Goal: Task Accomplishment & Management: Manage account settings

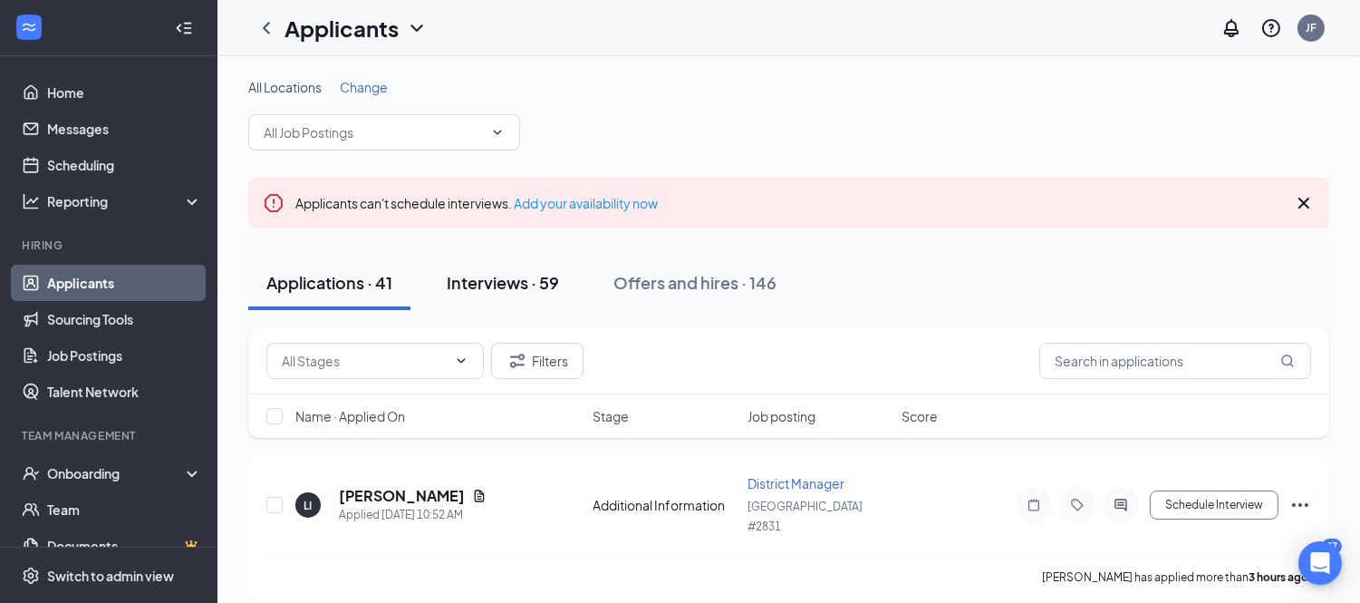
click at [524, 284] on div "Interviews · 59" at bounding box center [503, 282] width 112 height 23
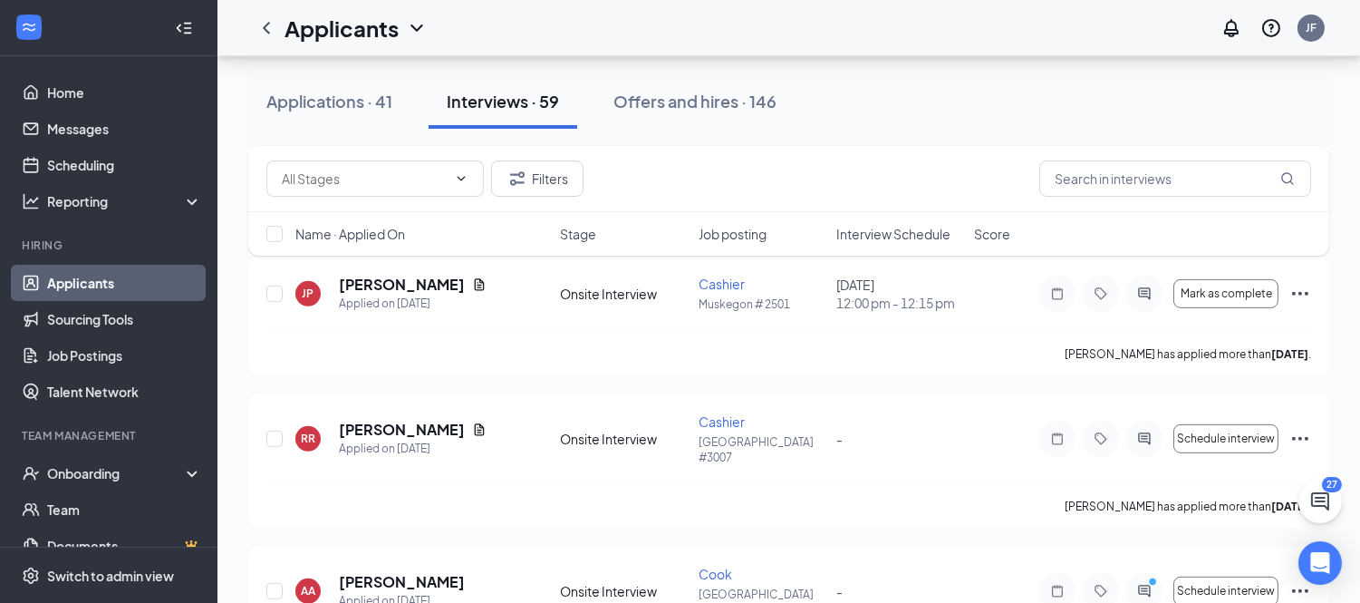
scroll to position [1752, 0]
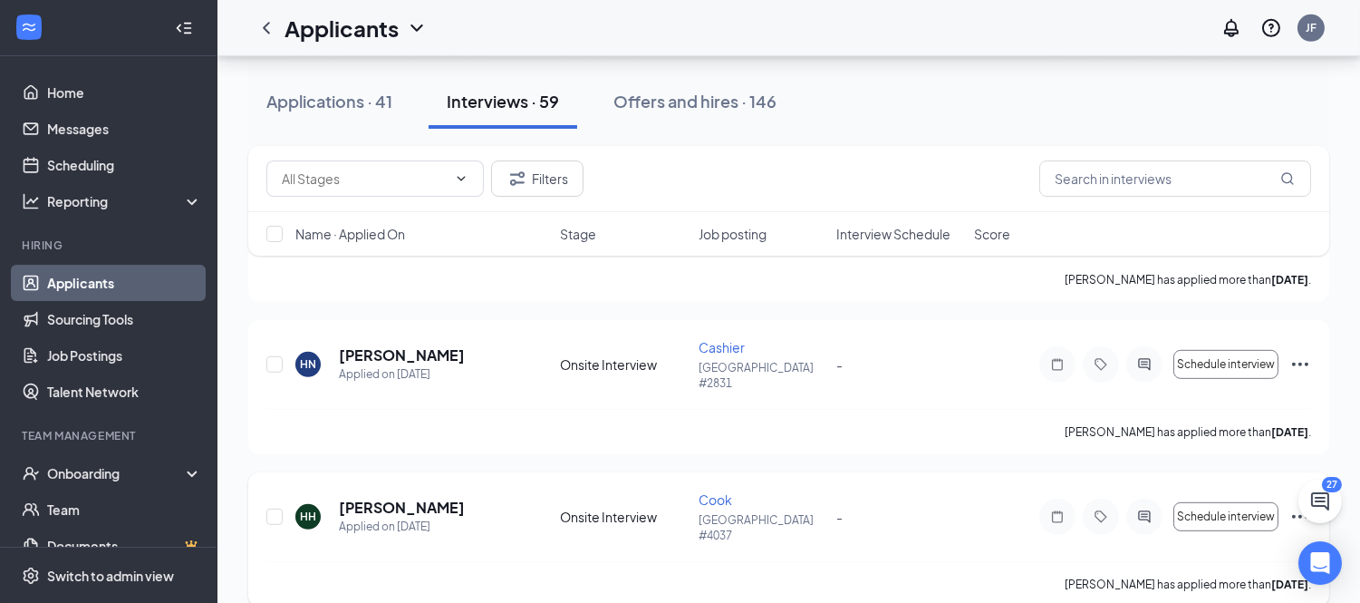
click at [1302, 506] on icon "Ellipses" at bounding box center [1300, 517] width 22 height 22
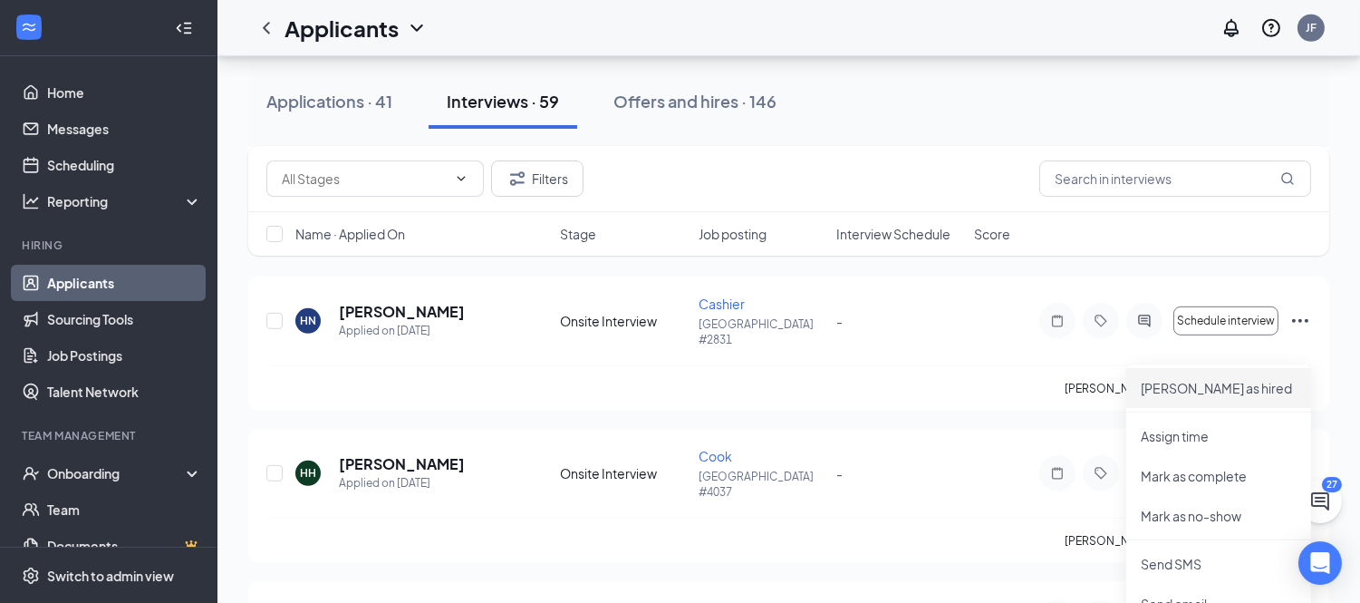
scroll to position [1797, 0]
click at [1224, 384] on p "[PERSON_NAME] as hired" at bounding box center [1219, 387] width 156 height 18
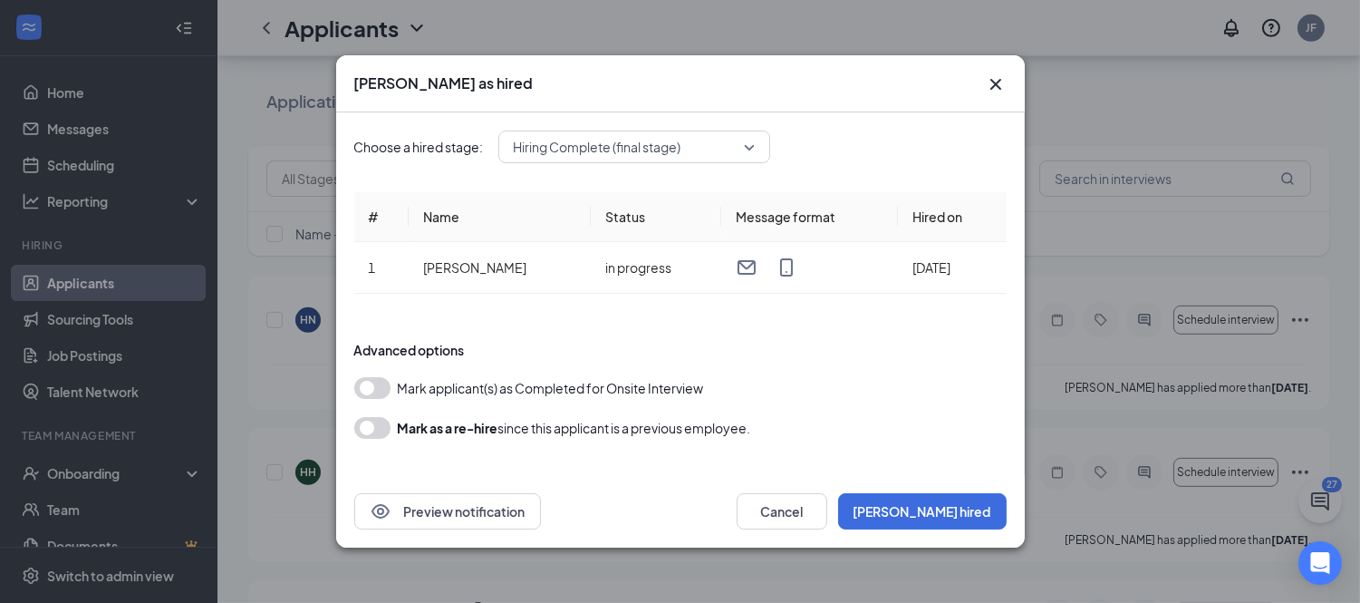
click at [989, 86] on icon "Cross" at bounding box center [996, 84] width 22 height 22
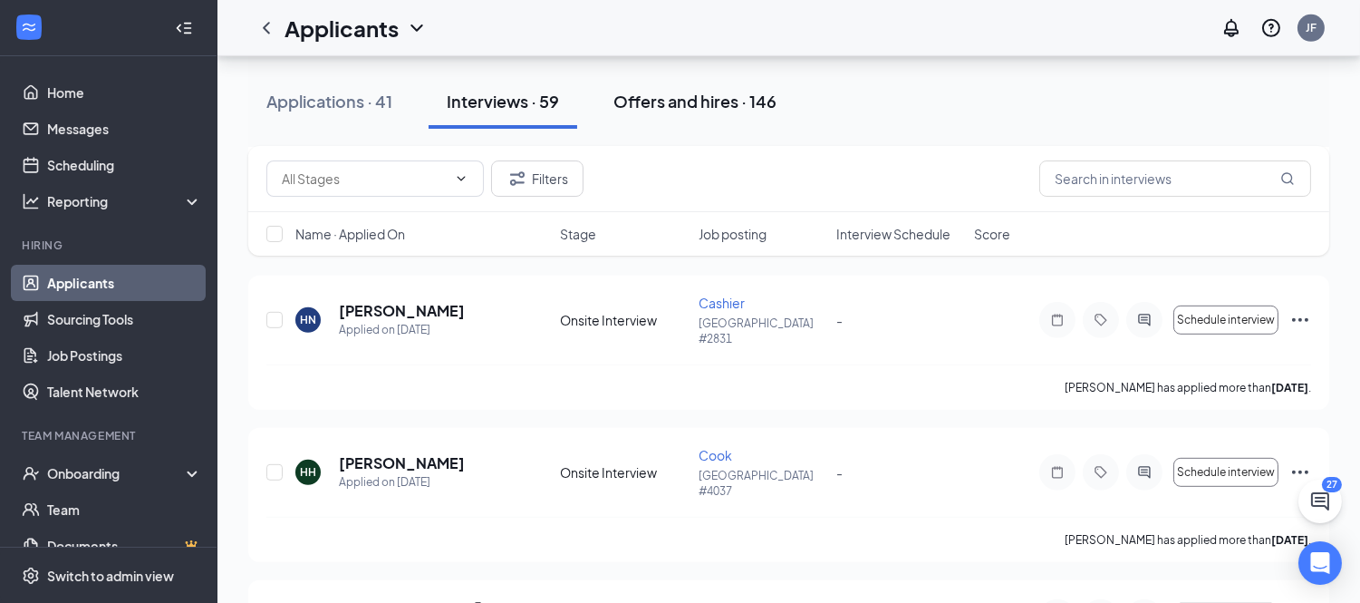
click at [717, 105] on div "Offers and hires · 146" at bounding box center [694, 101] width 163 height 23
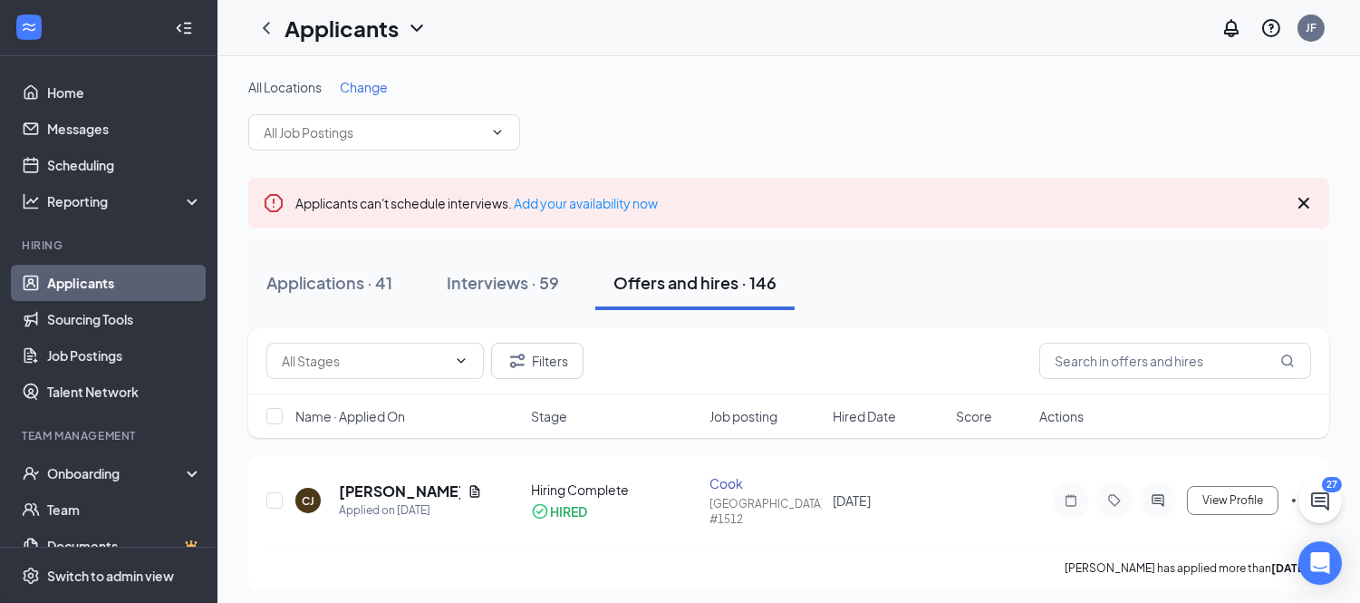
scroll to position [141, 0]
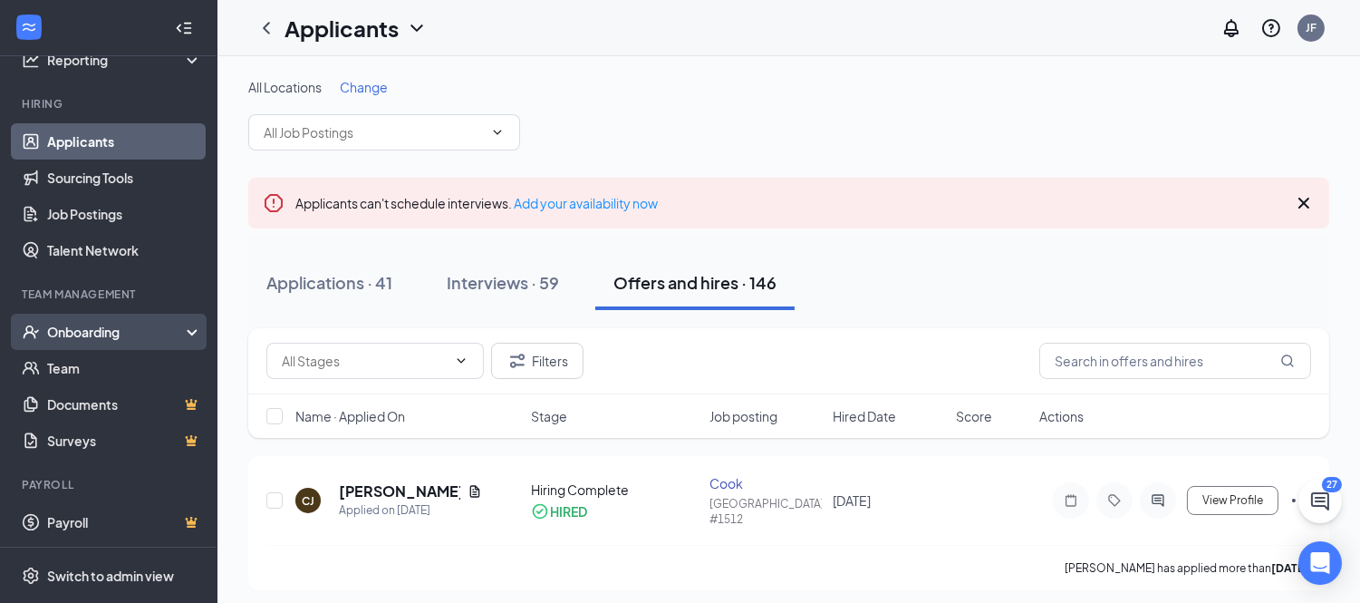
click at [112, 343] on div "Onboarding" at bounding box center [108, 332] width 217 height 36
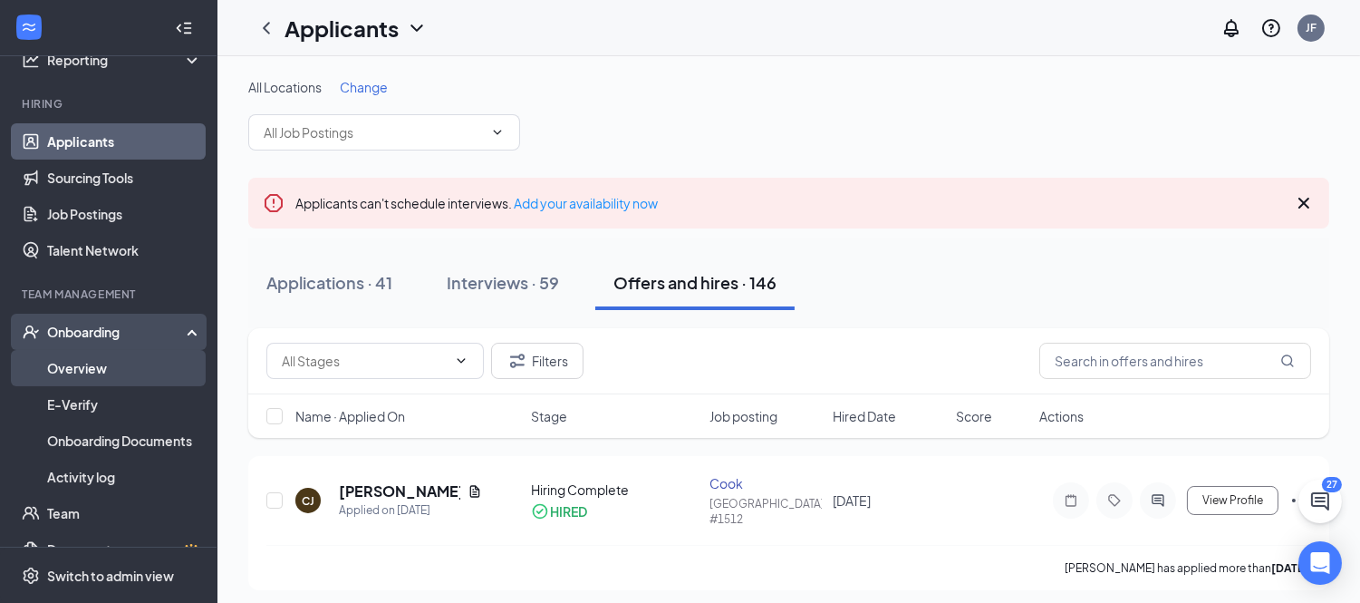
click at [113, 372] on link "Overview" at bounding box center [124, 368] width 155 height 36
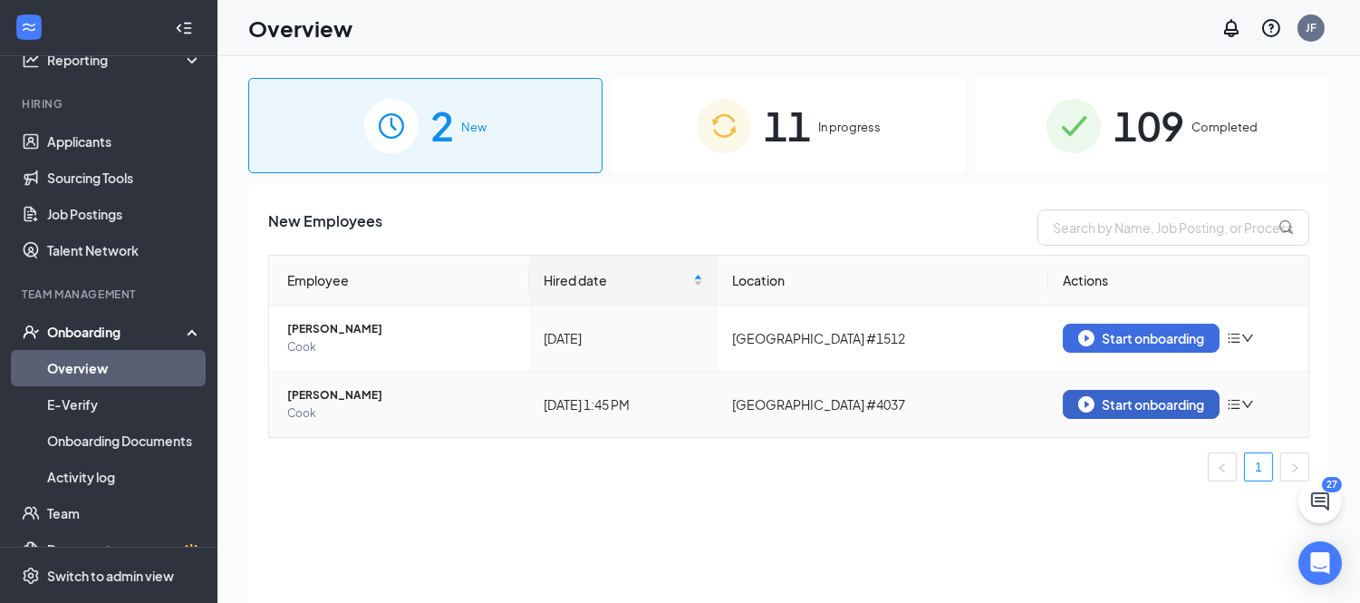
click at [1083, 405] on img "button" at bounding box center [1086, 404] width 16 height 16
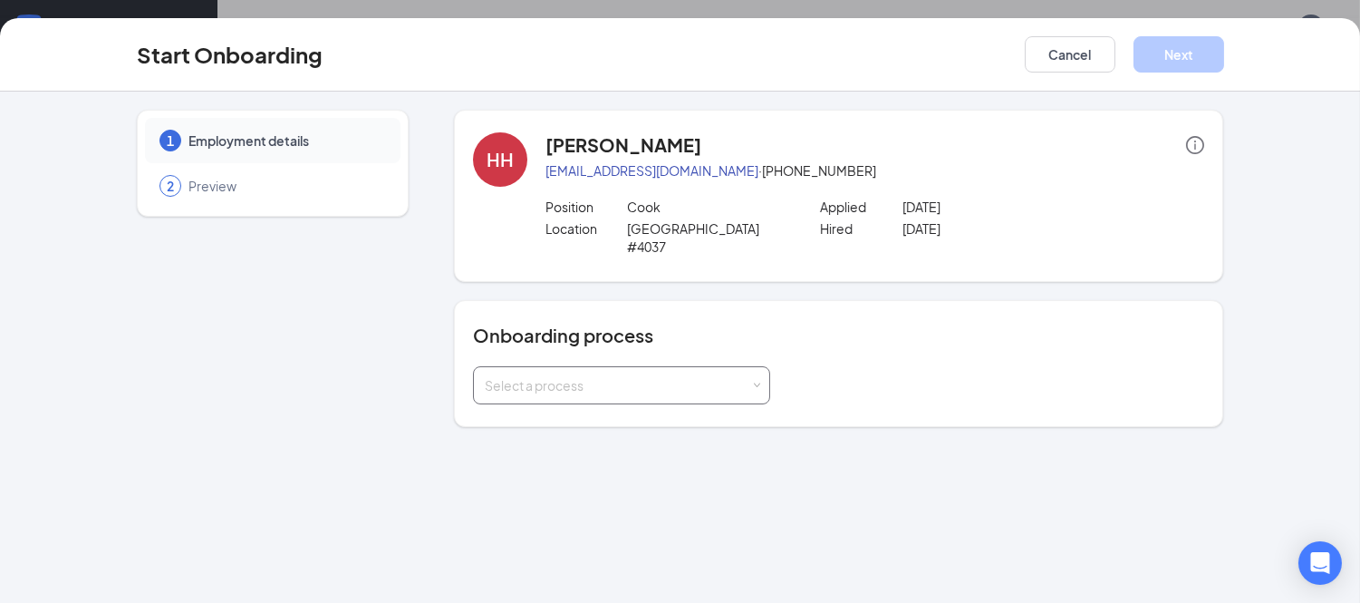
click at [752, 381] on span at bounding box center [756, 385] width 8 height 8
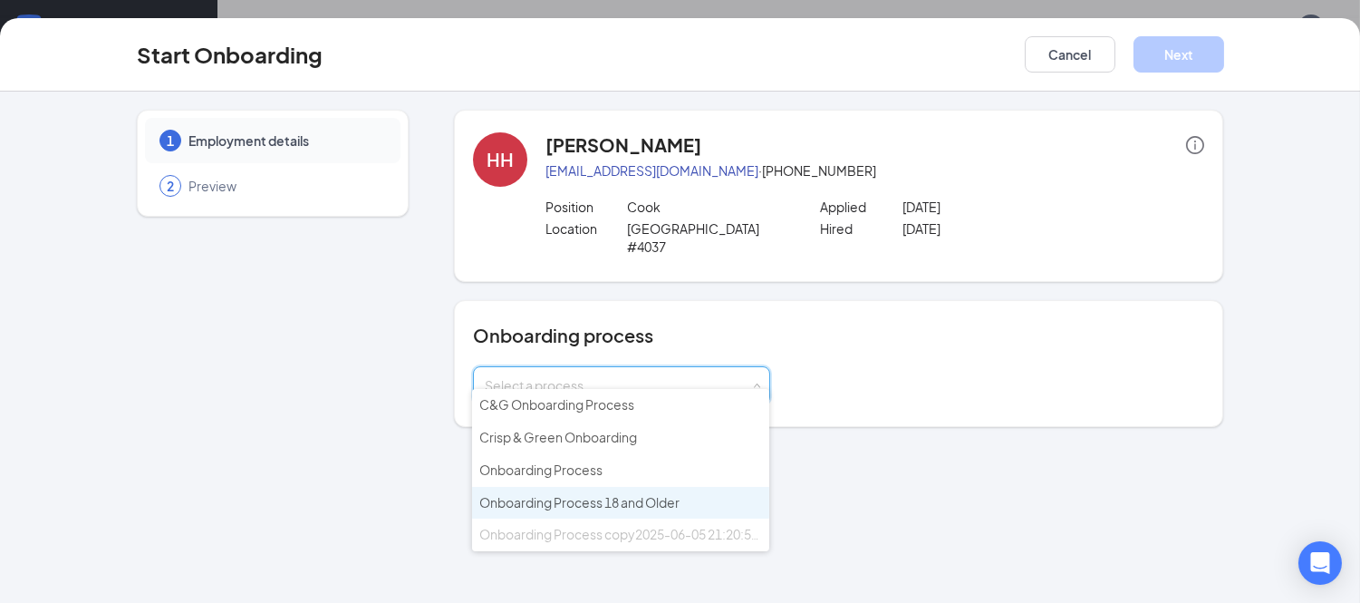
click at [653, 498] on span "Onboarding Process 18 and Older" at bounding box center [579, 502] width 200 height 16
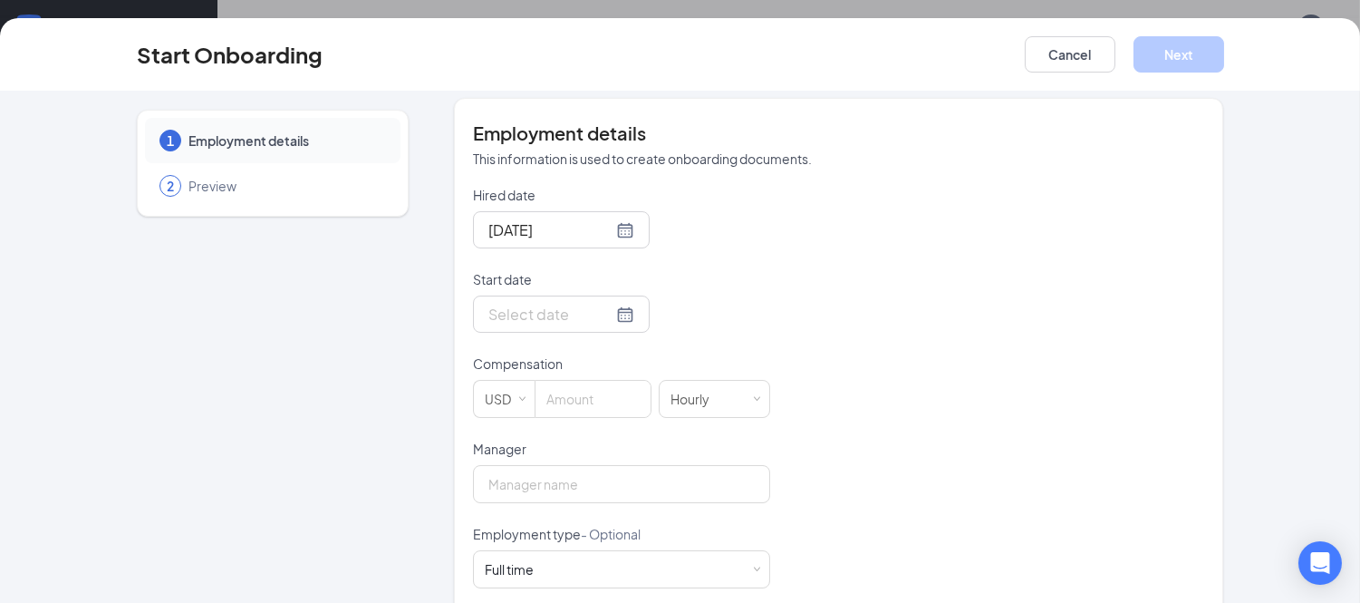
scroll to position [349, 0]
click at [600, 301] on div at bounding box center [561, 312] width 146 height 23
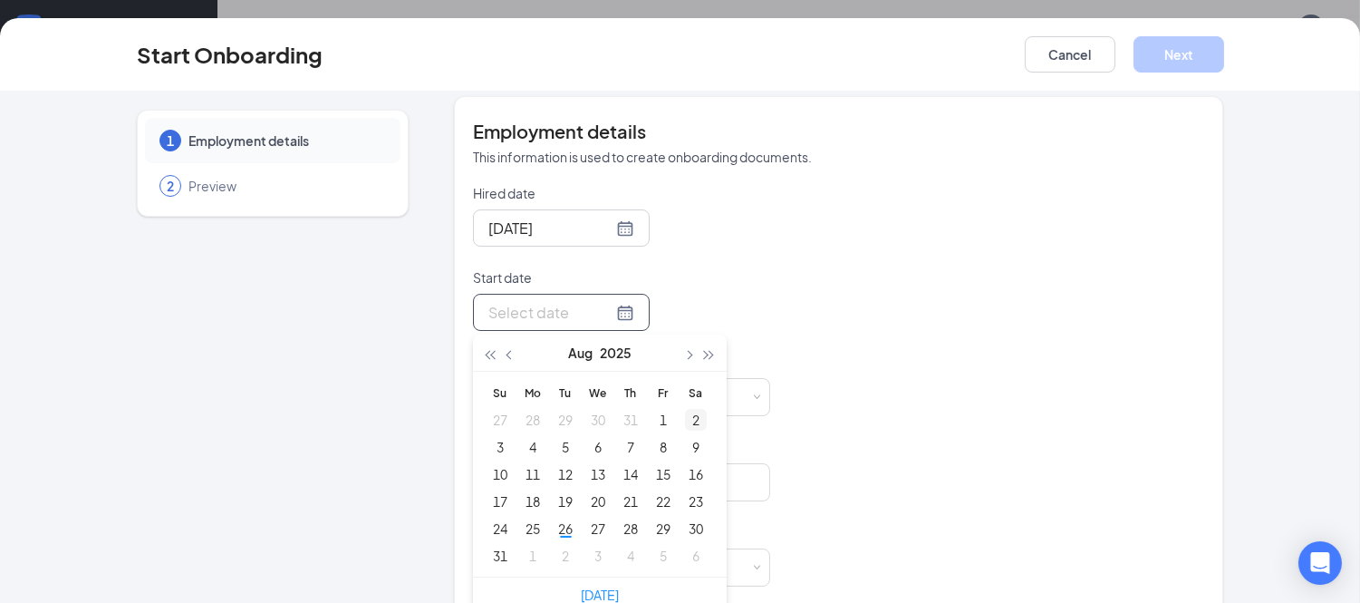
type input "[DATE]"
click at [727, 268] on p "Start date" at bounding box center [621, 277] width 297 height 18
click at [613, 301] on input "Start date" at bounding box center [550, 312] width 124 height 23
click at [727, 268] on p "Start date" at bounding box center [621, 277] width 297 height 18
click at [613, 301] on input "Start date" at bounding box center [550, 312] width 124 height 23
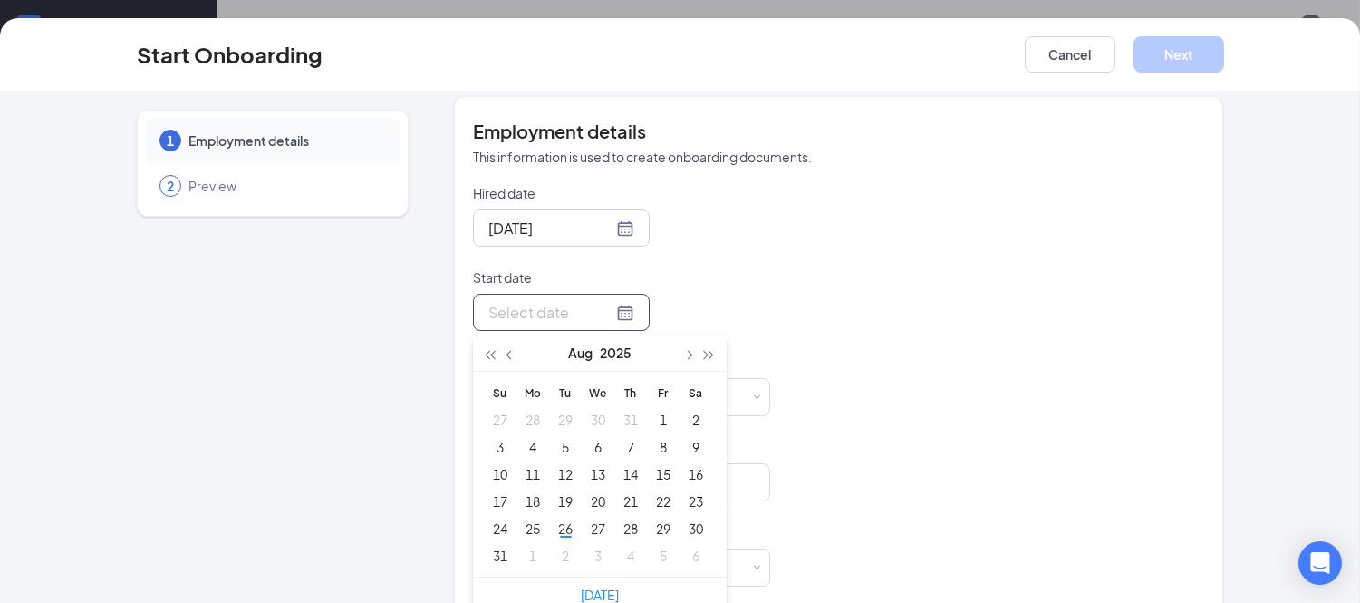
click at [980, 329] on div "Hired date [DATE] Start date [DATE] Su Mo Tu We Th Fr Sa 27 28 29 30 31 1 2 3 4…" at bounding box center [839, 480] width 732 height 593
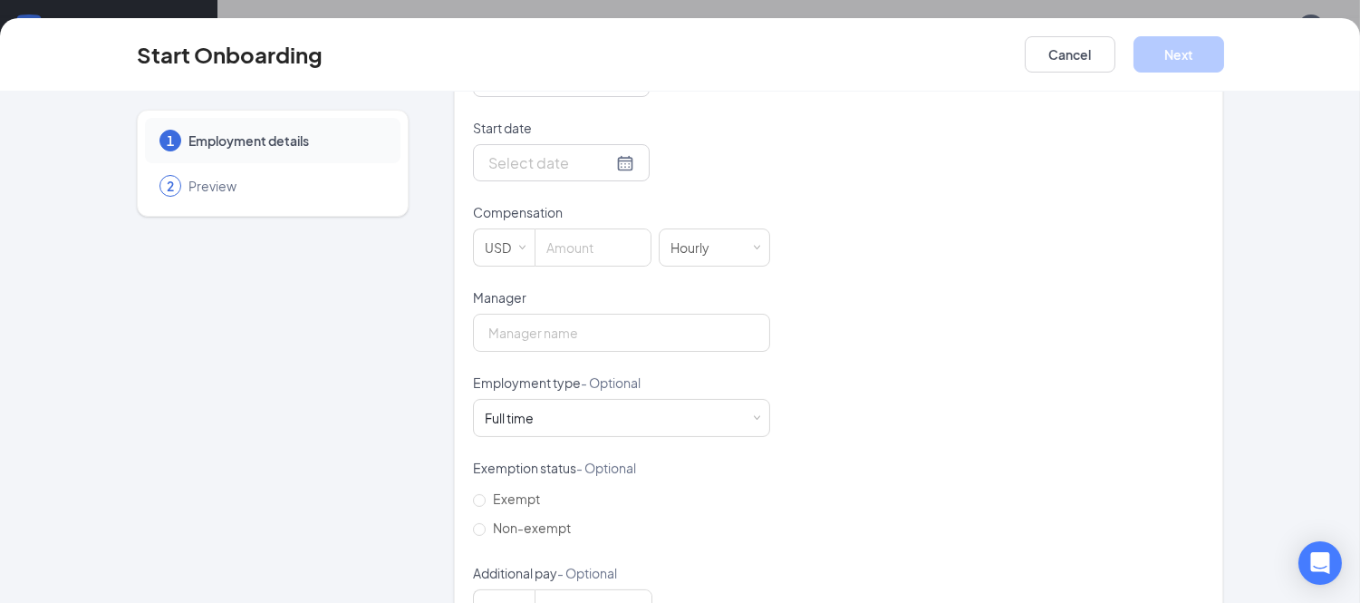
scroll to position [458, 0]
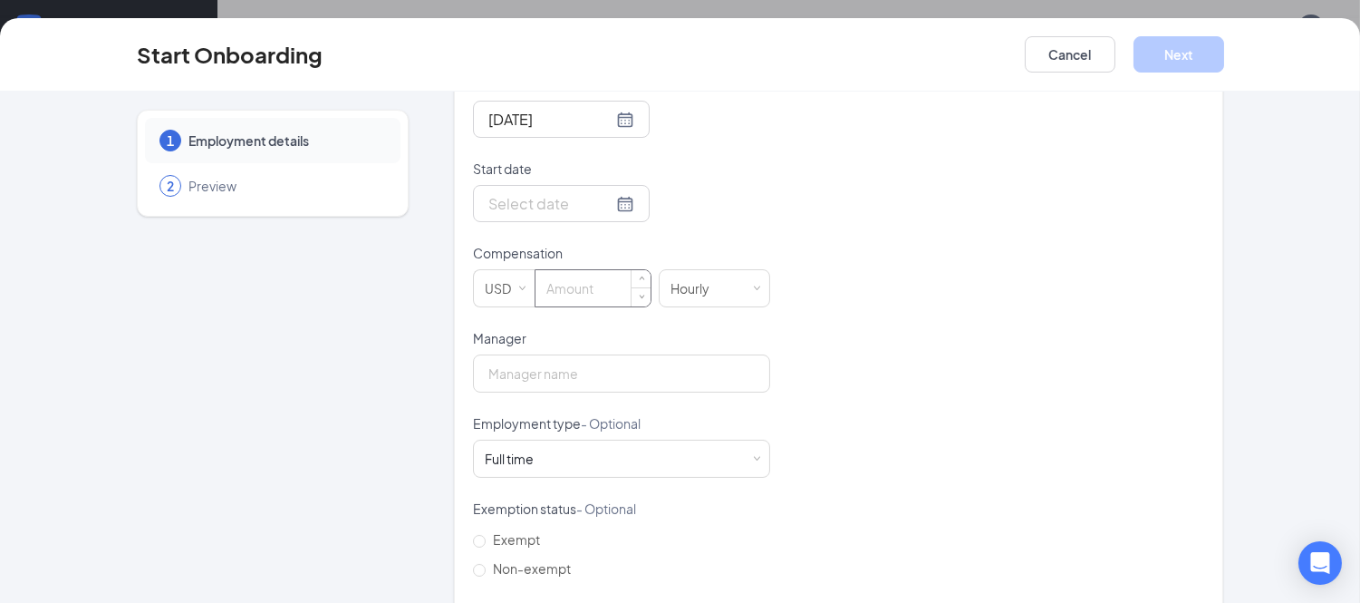
click at [576, 270] on input at bounding box center [593, 288] width 115 height 36
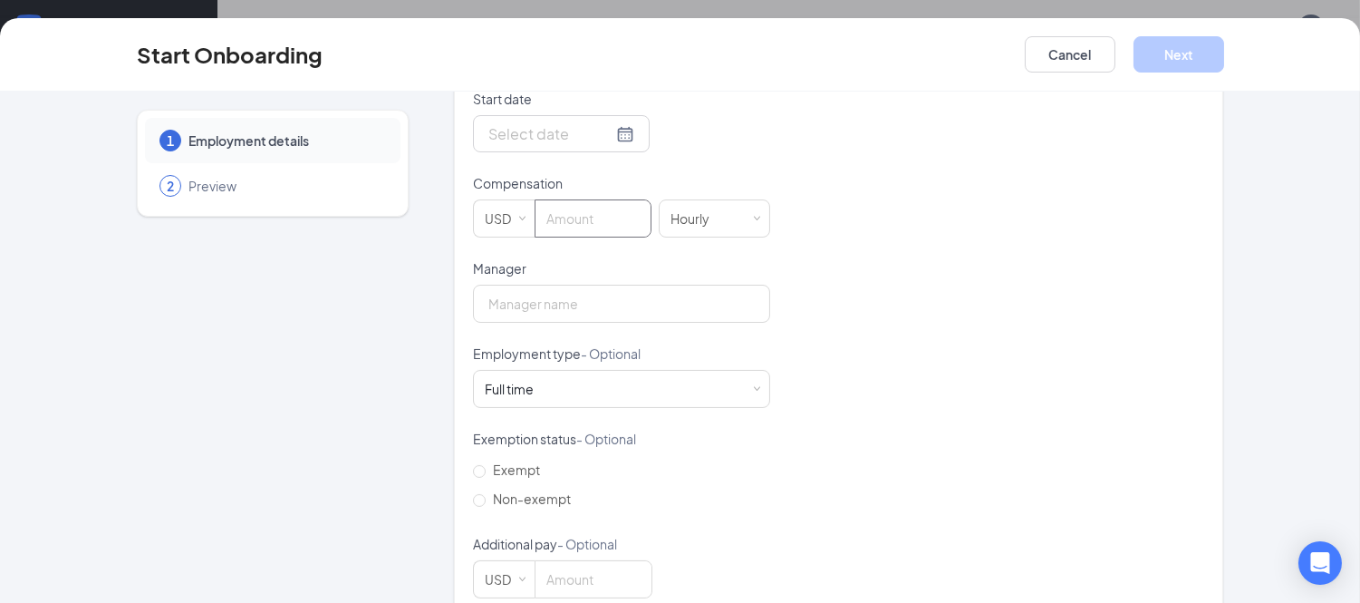
scroll to position [545, 0]
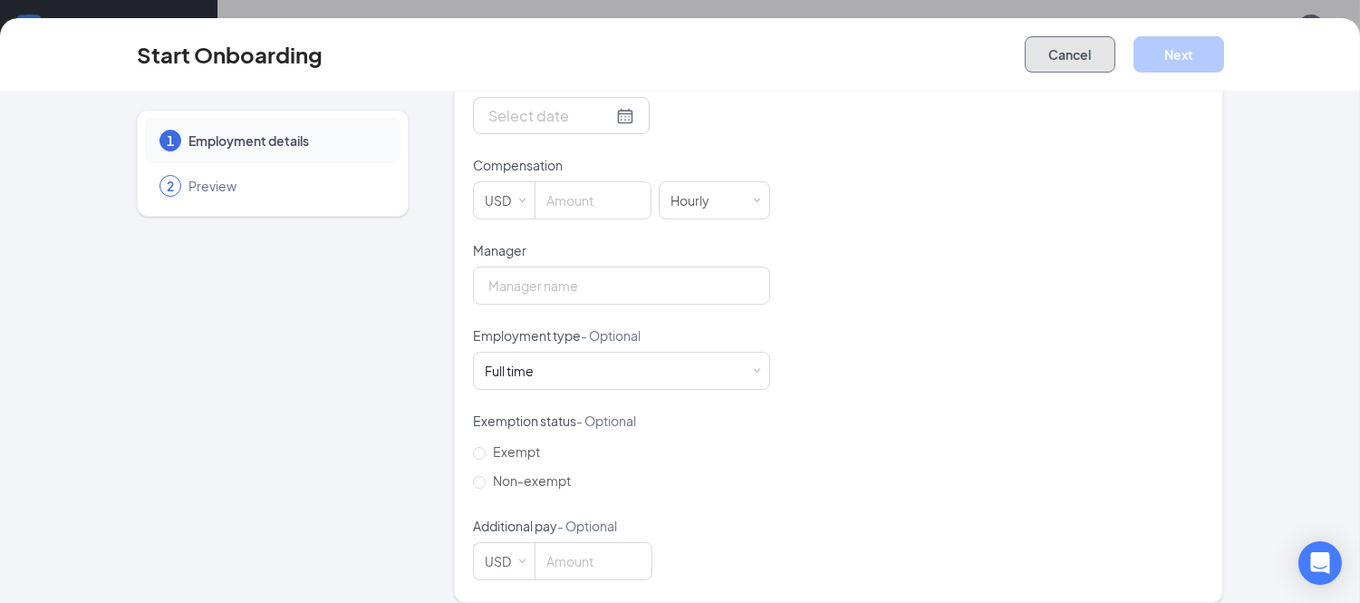
click at [1060, 43] on button "Cancel" at bounding box center [1070, 54] width 91 height 36
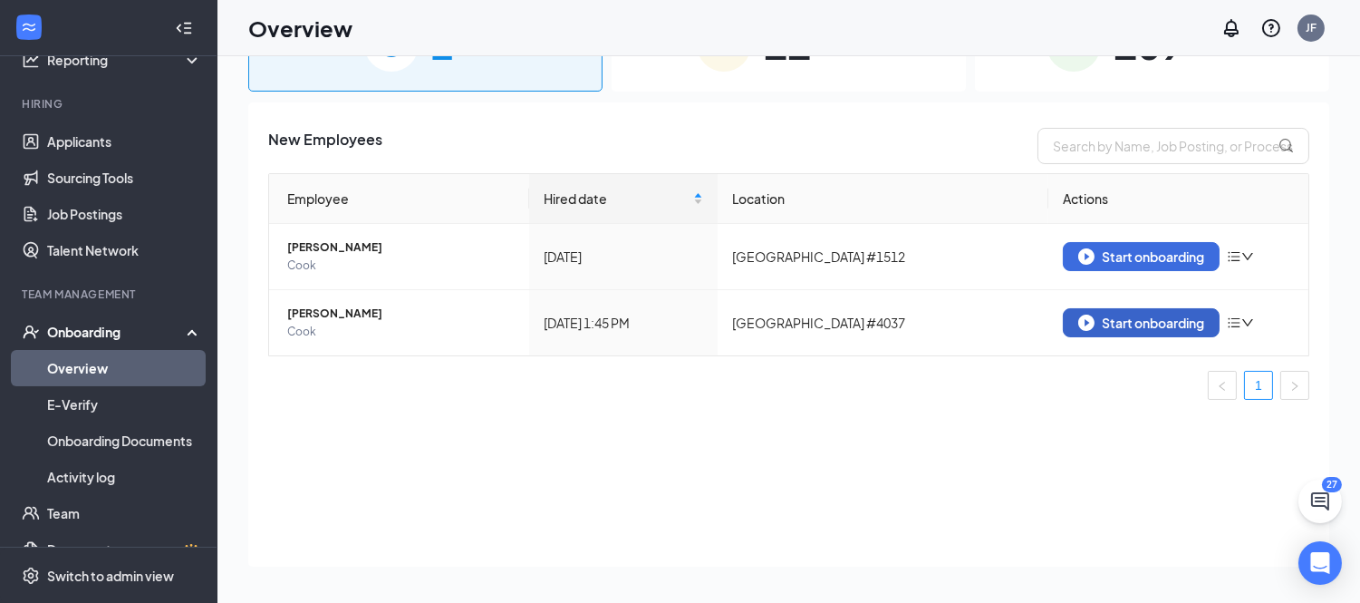
scroll to position [0, 0]
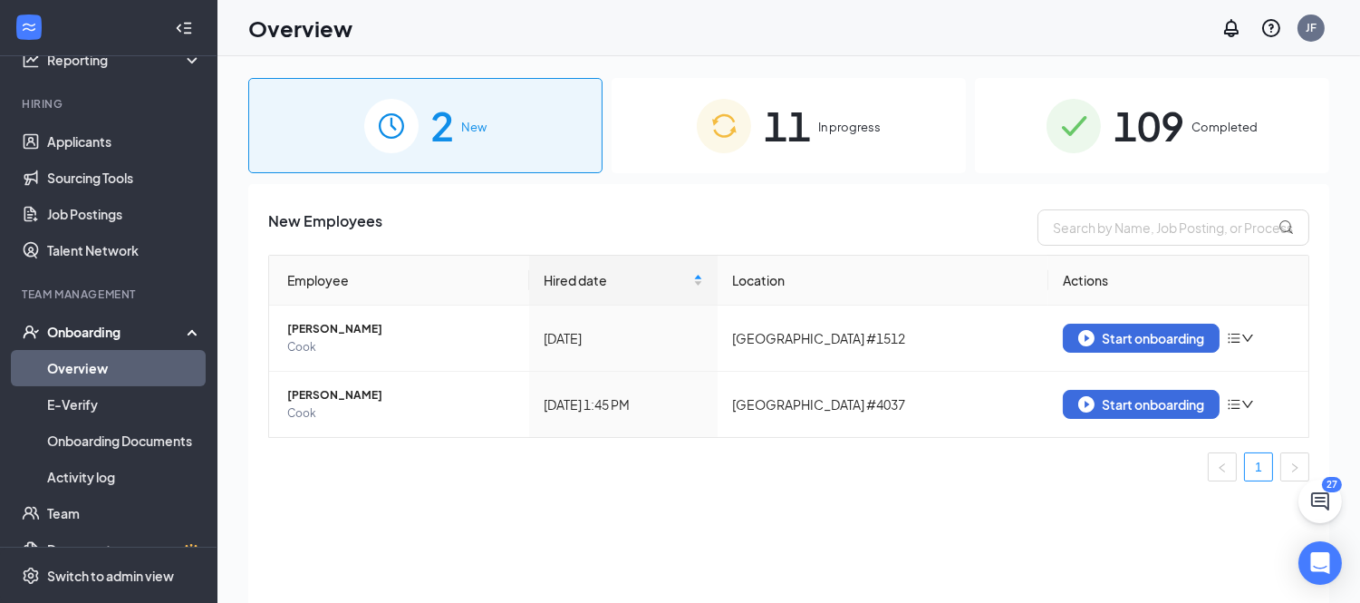
click at [1173, 76] on div "2 New 11 In progress 109 Completed New Employees Employee Hired date Location A…" at bounding box center [788, 370] width 1143 height 628
